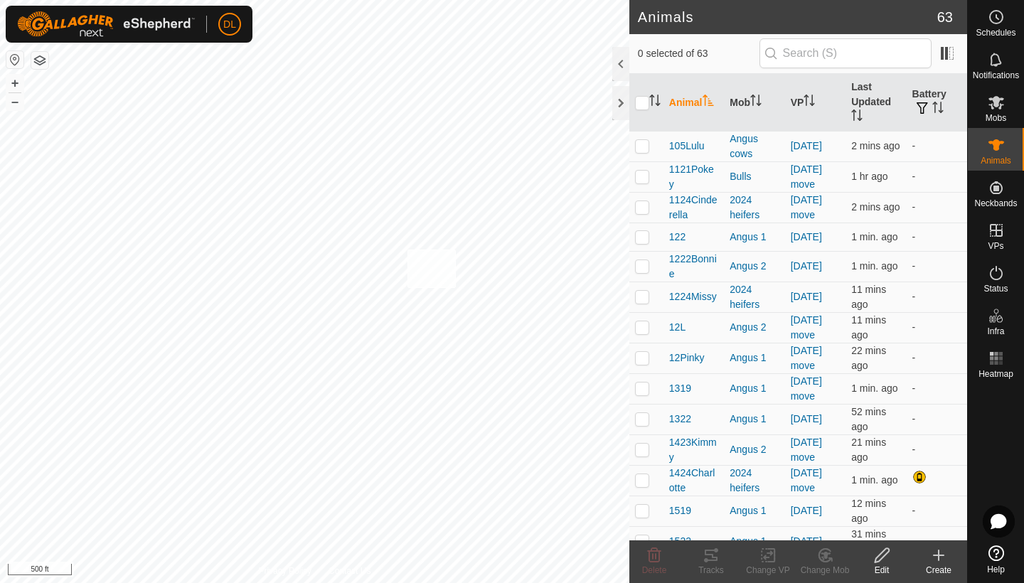
checkbox input "true"
click at [710, 561] on icon at bounding box center [710, 555] width 13 height 11
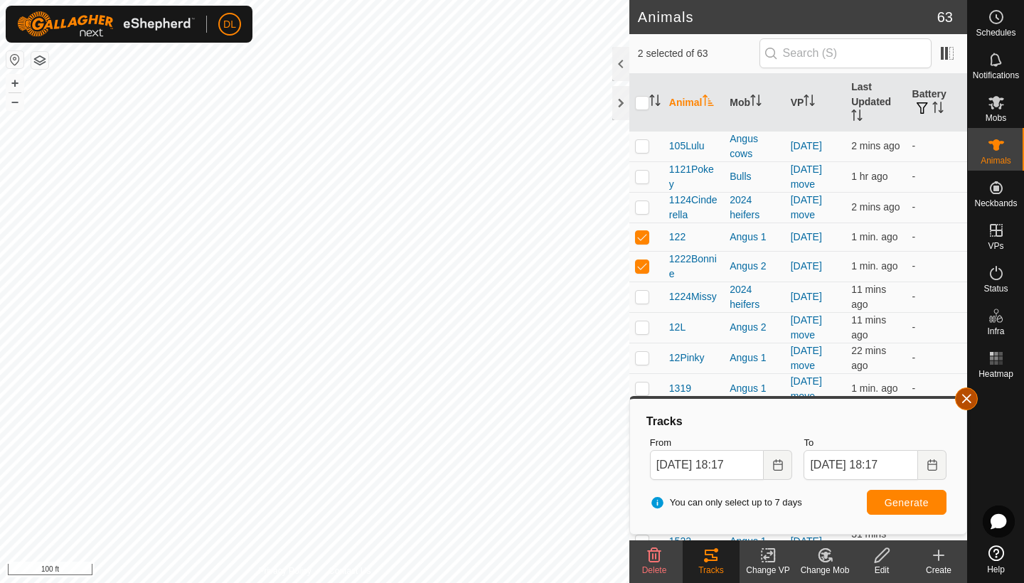
click at [969, 399] on span "button" at bounding box center [965, 398] width 11 height 11
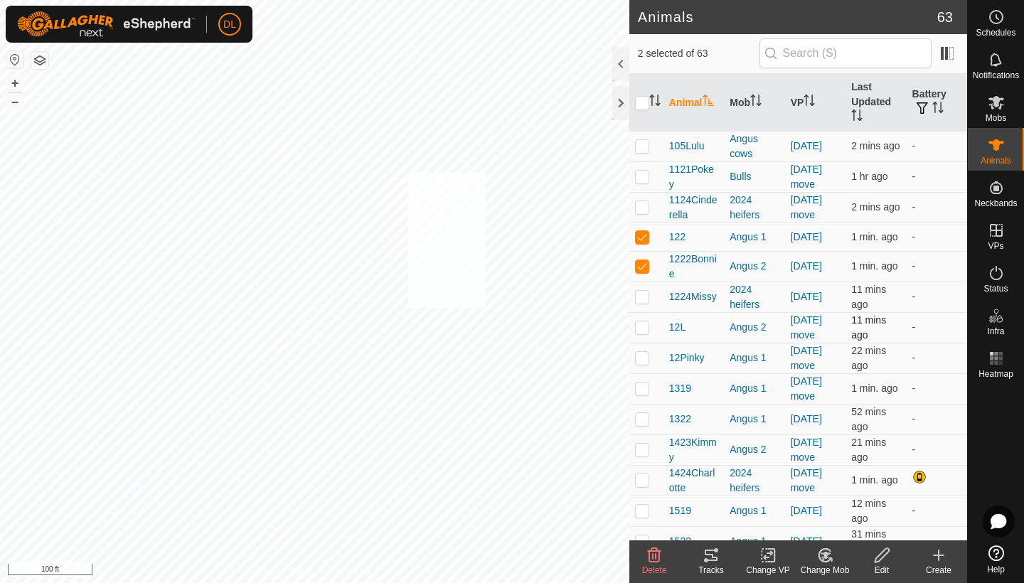
checkbox input "true"
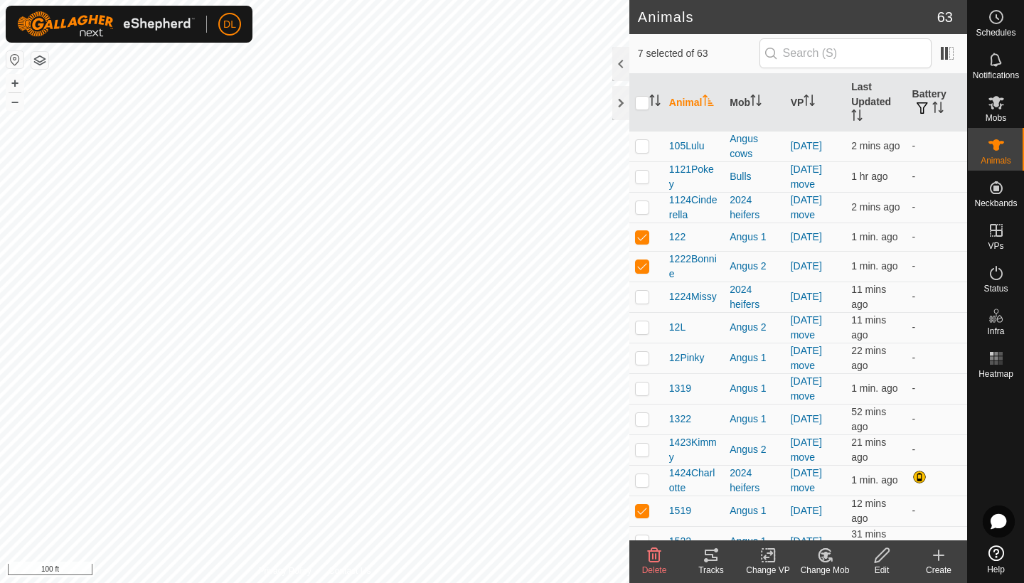
click at [711, 554] on icon at bounding box center [710, 555] width 13 height 11
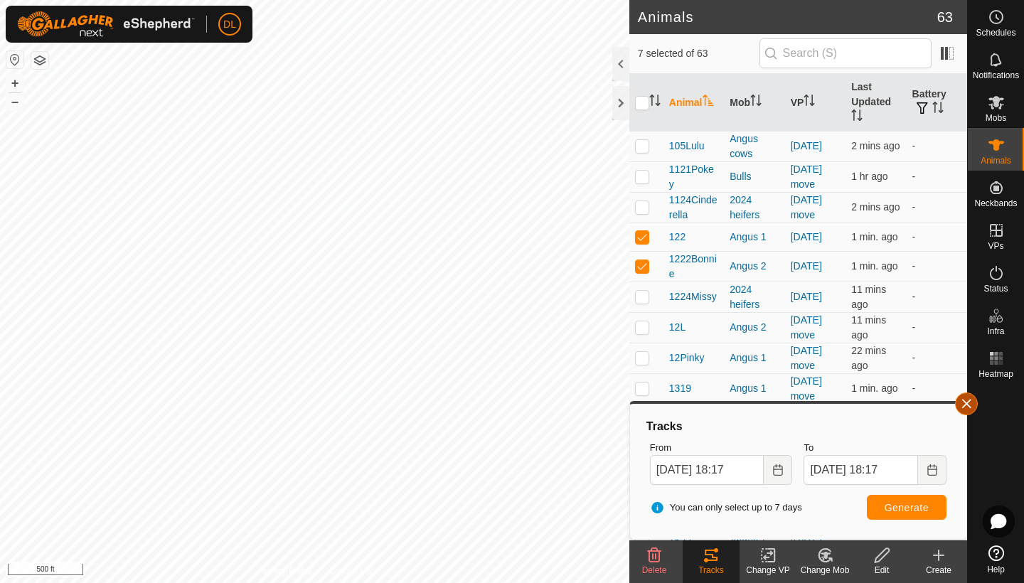
click at [972, 400] on button "button" at bounding box center [966, 403] width 23 height 23
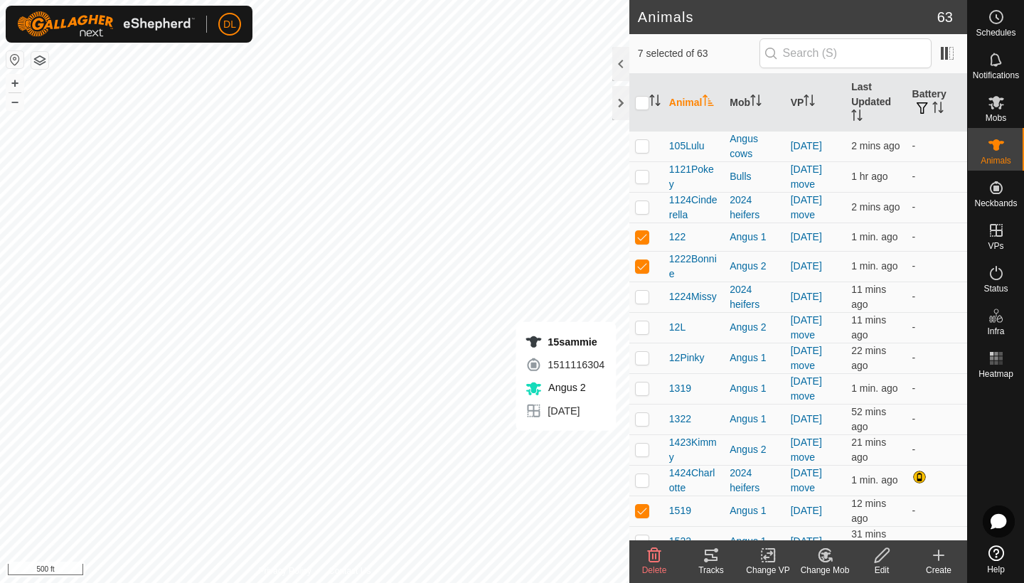
checkbox input "false"
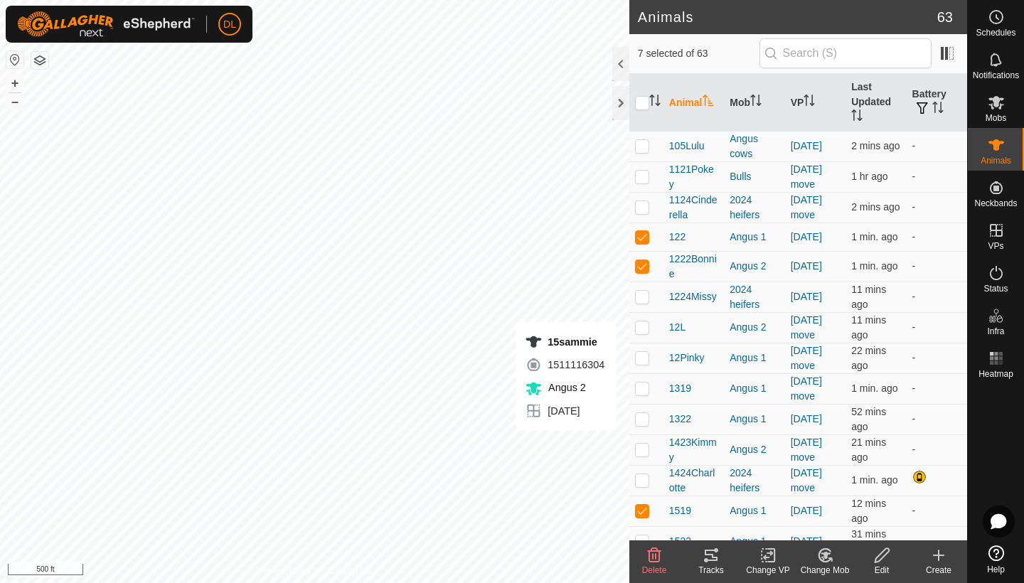
checkbox input "false"
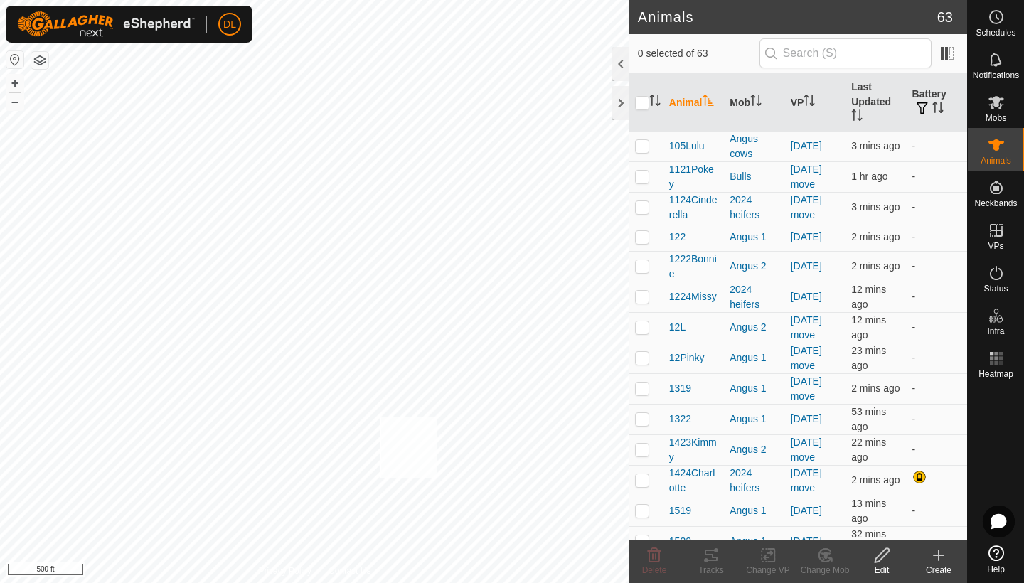
checkbox input "true"
click at [706, 559] on icon at bounding box center [710, 555] width 13 height 11
